Goal: Task Accomplishment & Management: Manage account settings

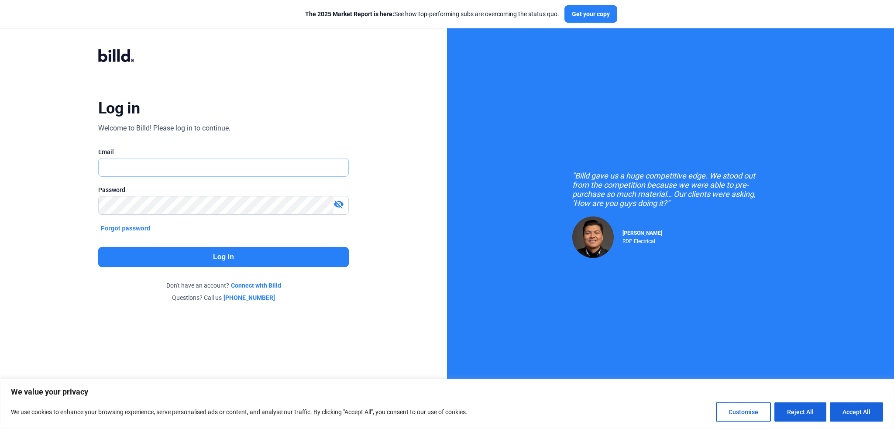
click at [229, 166] on input "text" at bounding box center [219, 167] width 240 height 18
type input "[EMAIL_ADDRESS][DOMAIN_NAME]"
click at [209, 257] on button "Log in" at bounding box center [223, 257] width 250 height 20
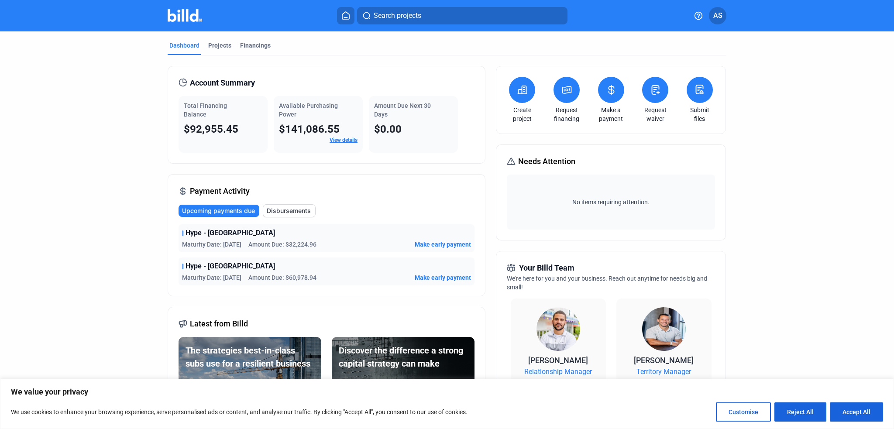
click at [297, 210] on span "Disbursements" at bounding box center [289, 210] width 44 height 9
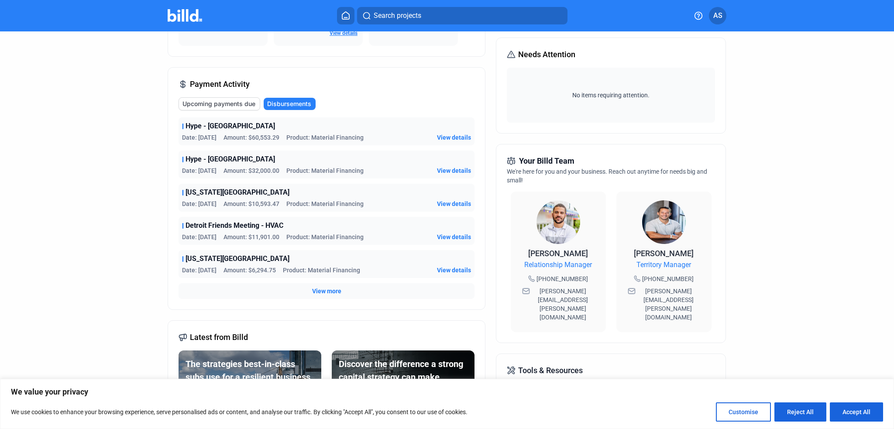
scroll to position [79, 0]
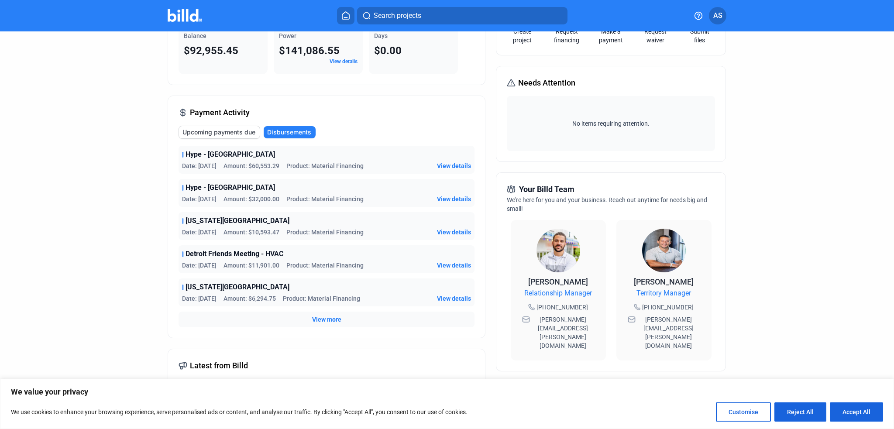
click at [210, 131] on span "Upcoming payments due" at bounding box center [218, 132] width 73 height 9
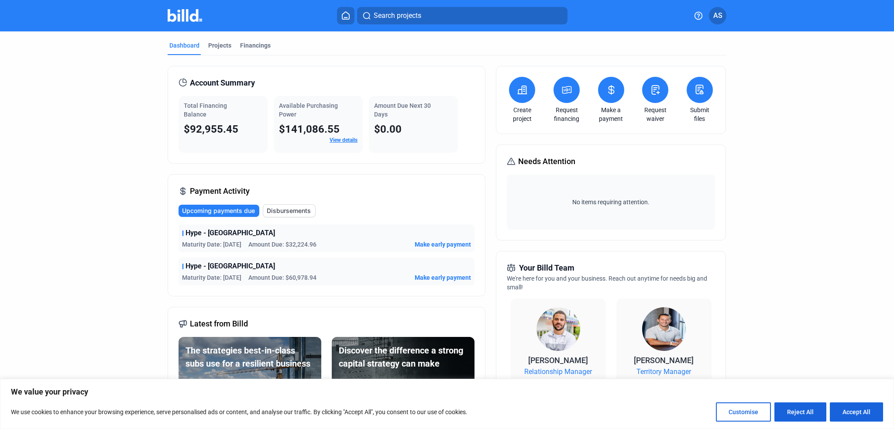
scroll to position [0, 0]
click at [716, 13] on span "AS" at bounding box center [717, 15] width 9 height 10
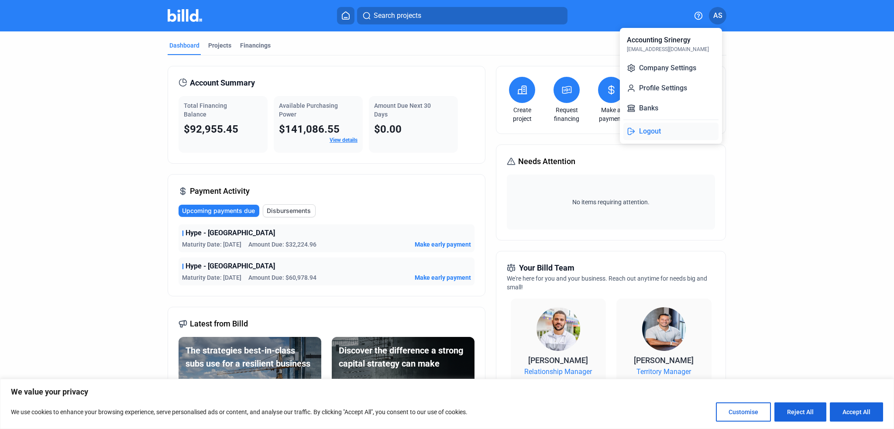
click at [646, 130] on button "Logout" at bounding box center [670, 131] width 95 height 17
